Goal: Task Accomplishment & Management: Complete application form

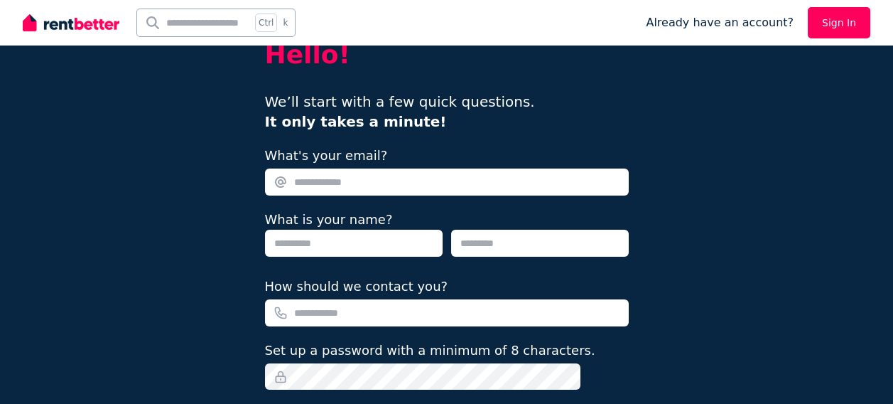
scroll to position [19, 0]
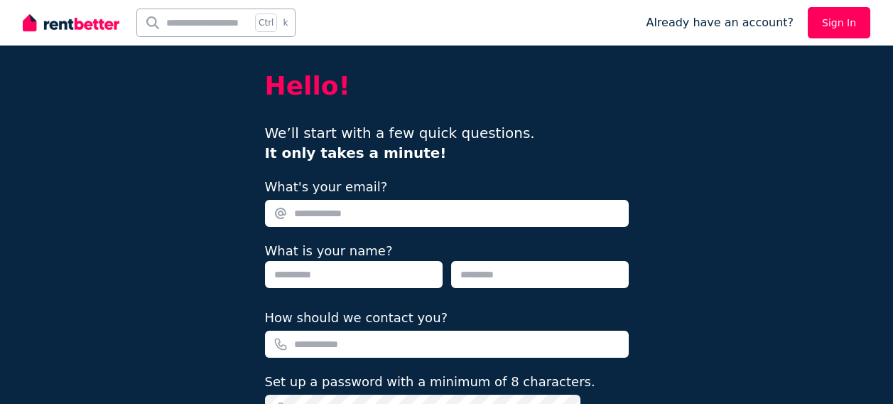
click at [394, 216] on input "What's your email?" at bounding box center [447, 213] width 364 height 27
